Goal: Transaction & Acquisition: Purchase product/service

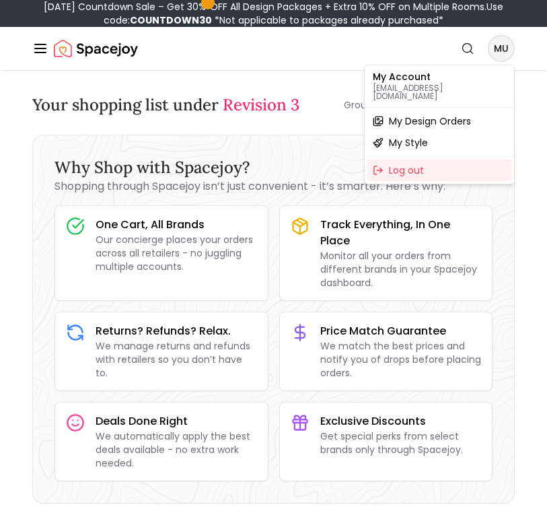
click at [472, 110] on div "My Design Orders" at bounding box center [439, 121] width 144 height 22
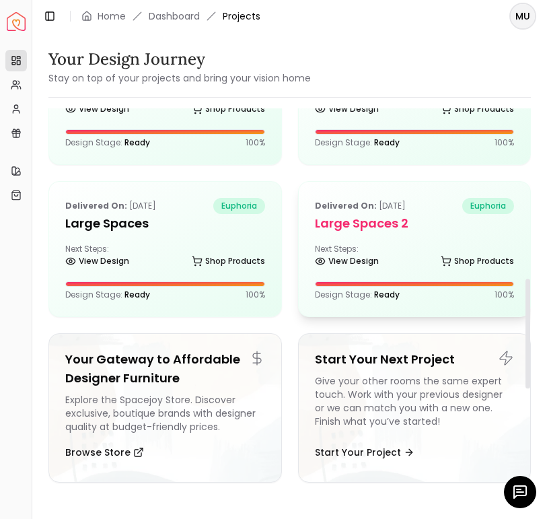
scroll to position [609, 0]
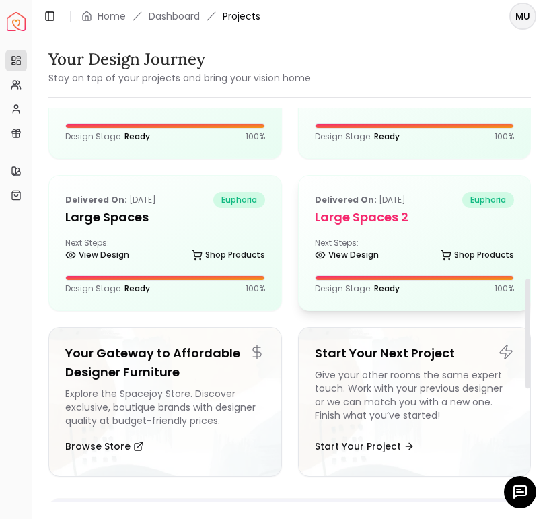
click at [394, 229] on div "Delivered on: [DATE] euphoria Large Spaces 2 Next Steps: View Design Shop Produ…" at bounding box center [415, 243] width 232 height 135
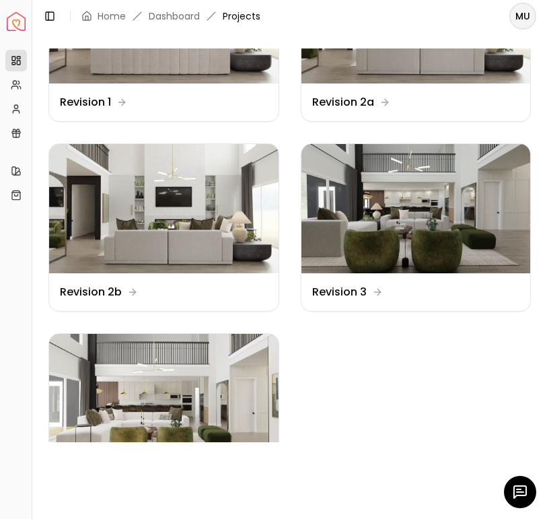
scroll to position [250, 0]
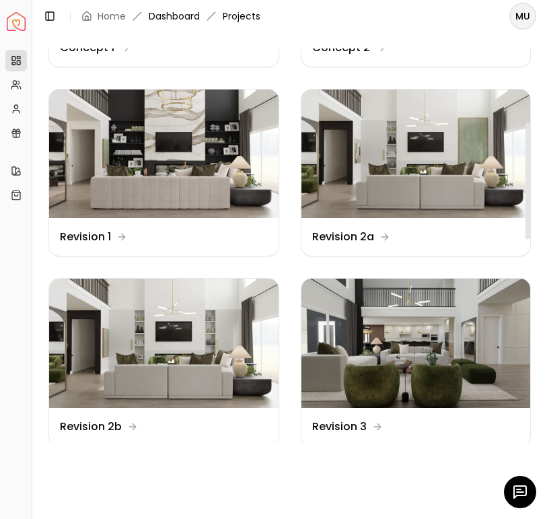
click at [181, 11] on link "Dashboard" at bounding box center [174, 15] width 51 height 13
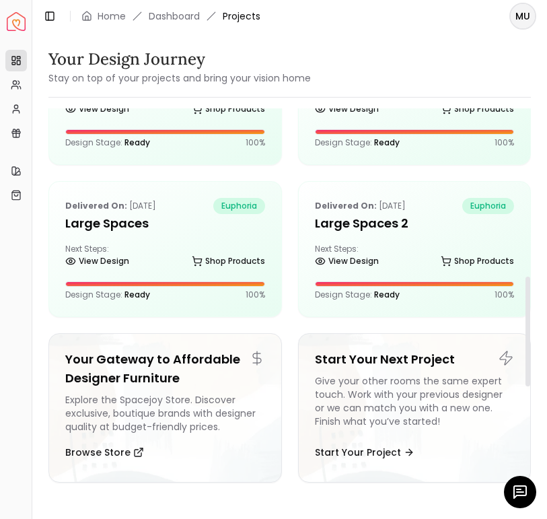
scroll to position [601, 0]
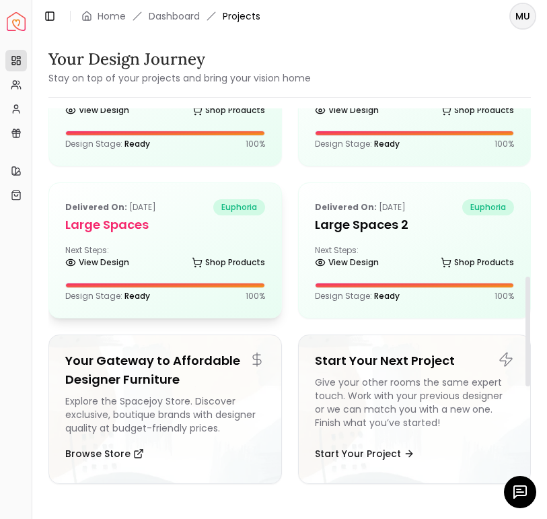
click at [209, 239] on div "Delivered on: [DATE] euphoria Large Spaces Next Steps: View Design Shop Product…" at bounding box center [165, 250] width 232 height 135
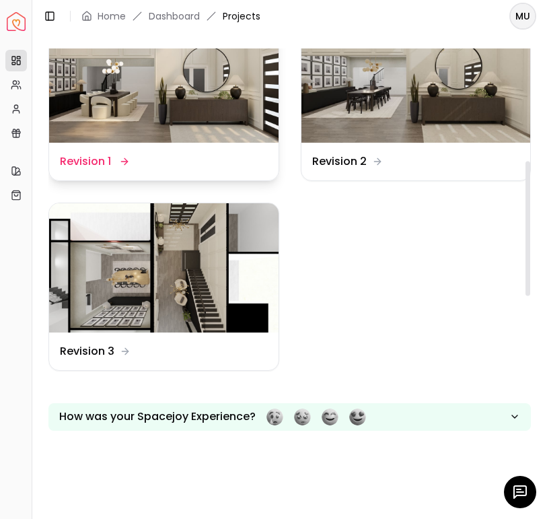
scroll to position [324, 0]
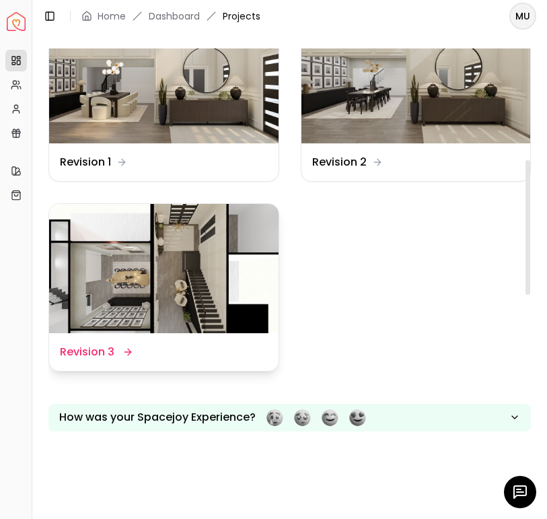
click at [129, 268] on img at bounding box center [163, 268] width 229 height 129
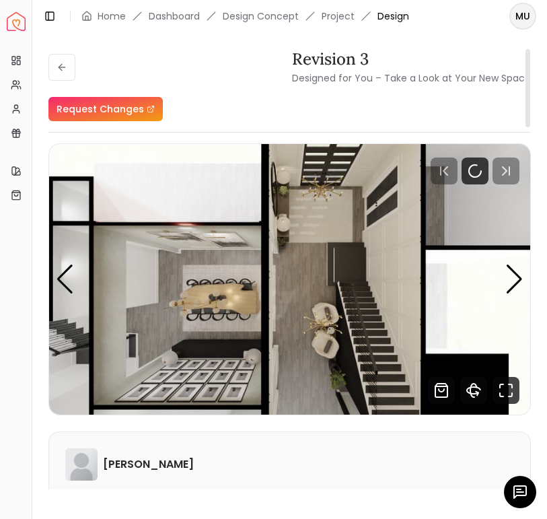
click at [404, 268] on img "1 / 5" at bounding box center [289, 279] width 481 height 270
click at [511, 282] on div "Next slide" at bounding box center [514, 279] width 18 height 30
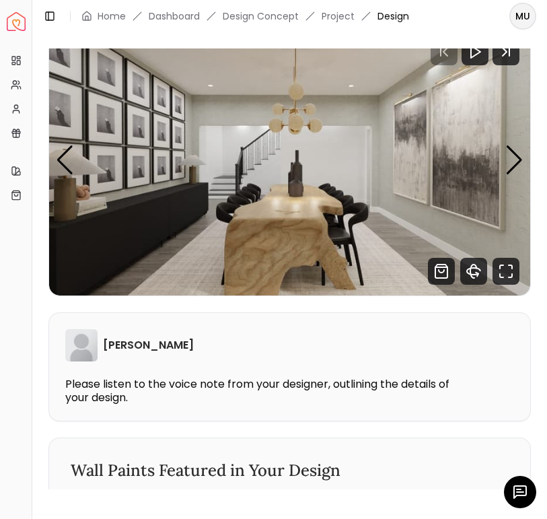
scroll to position [131, 0]
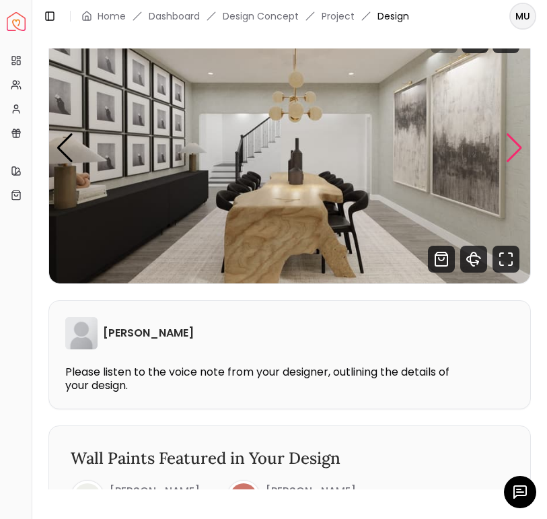
click at [507, 145] on div "Next slide" at bounding box center [514, 148] width 18 height 30
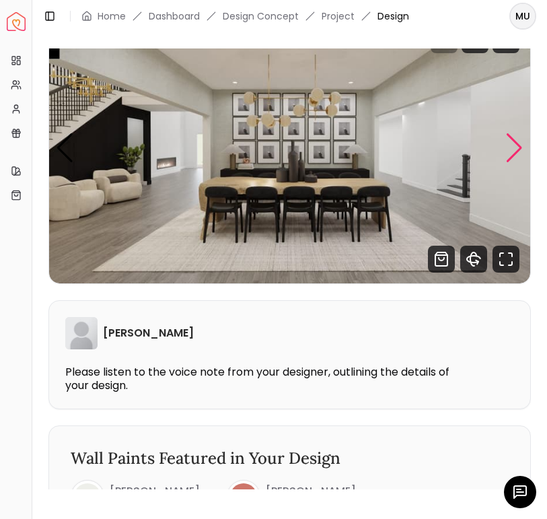
click at [519, 150] on div "Next slide" at bounding box center [514, 148] width 18 height 30
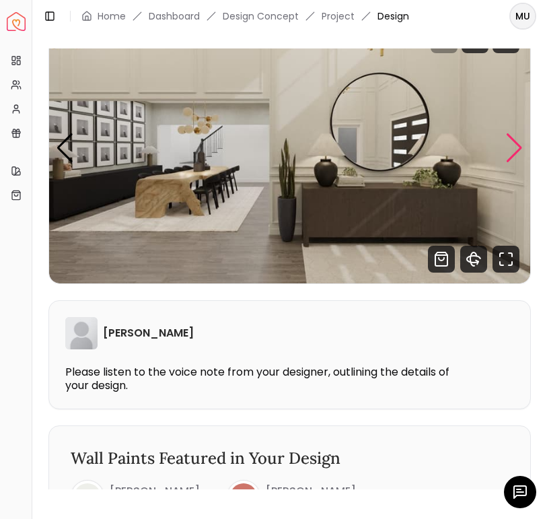
click at [520, 147] on div "Next slide" at bounding box center [514, 148] width 18 height 30
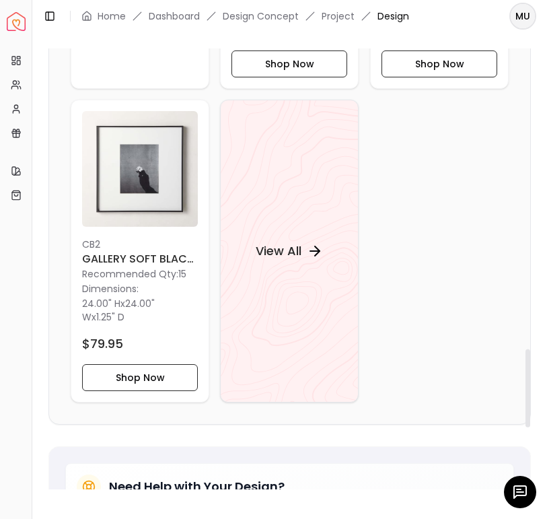
scroll to position [1616, 0]
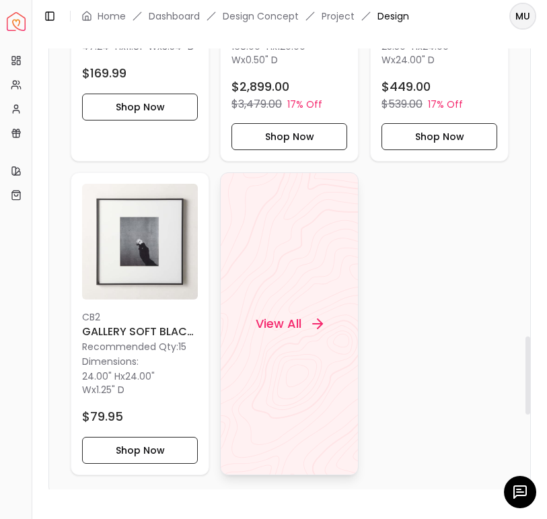
click at [302, 281] on div "View All" at bounding box center [289, 323] width 139 height 303
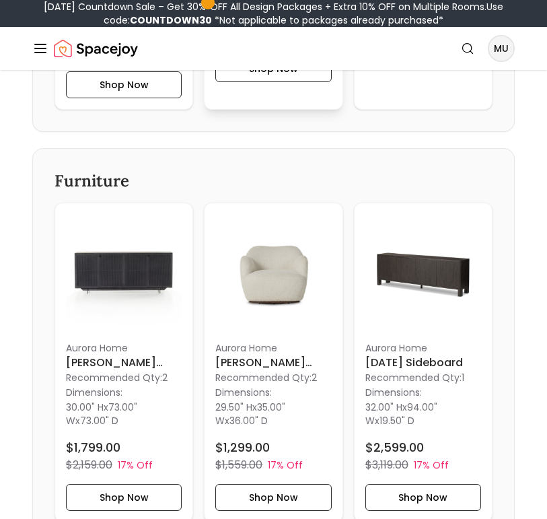
scroll to position [2987, 0]
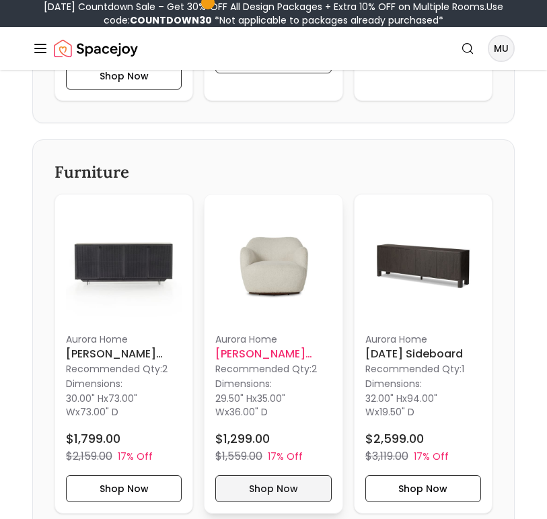
click at [282, 496] on button "Shop Now" at bounding box center [273, 488] width 116 height 27
